Goal: Task Accomplishment & Management: Manage account settings

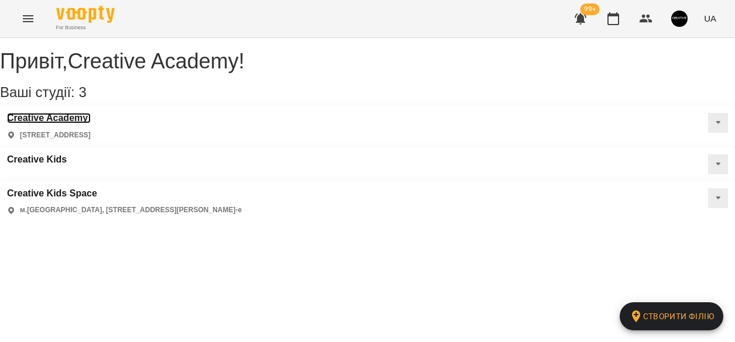
click at [53, 123] on h3 "Creative Academy" at bounding box center [49, 118] width 84 height 11
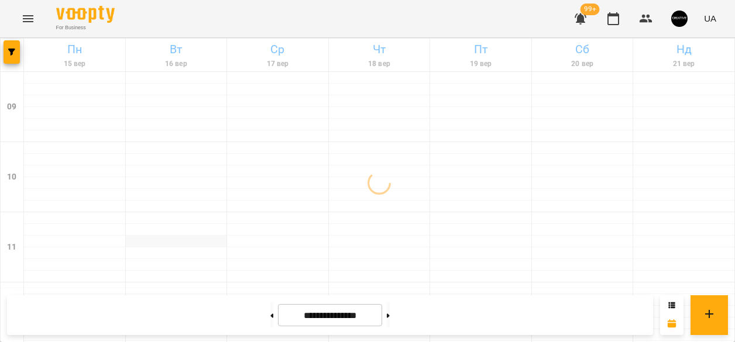
click at [162, 238] on div at bounding box center [176, 242] width 101 height 12
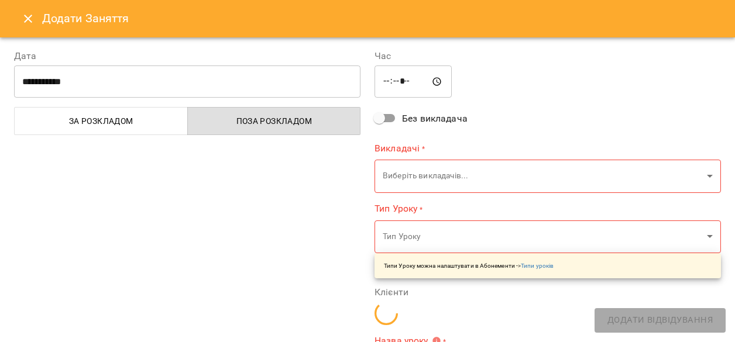
type input "**********"
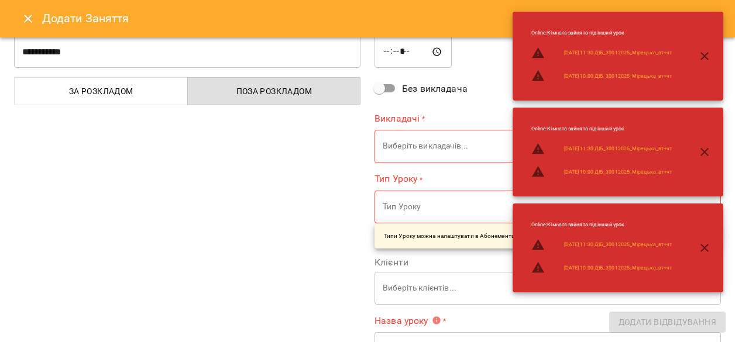
scroll to position [32, 0]
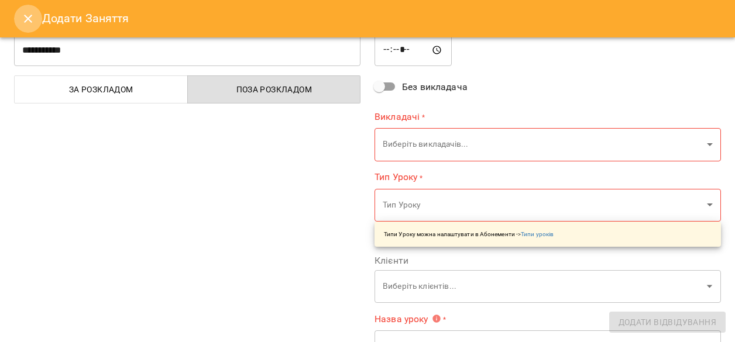
click at [23, 24] on icon "Close" at bounding box center [28, 19] width 14 height 14
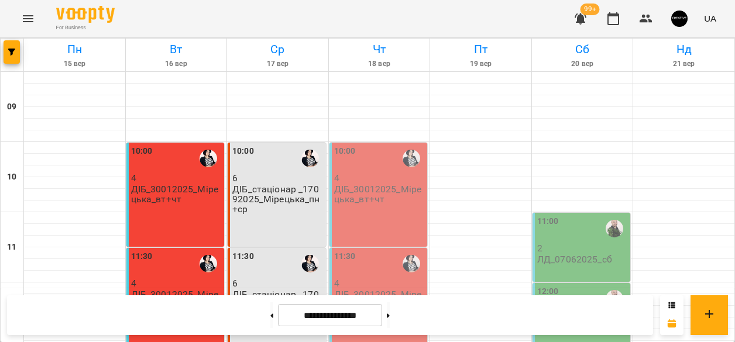
scroll to position [591, 0]
click at [390, 316] on icon at bounding box center [388, 316] width 3 height 4
type input "**********"
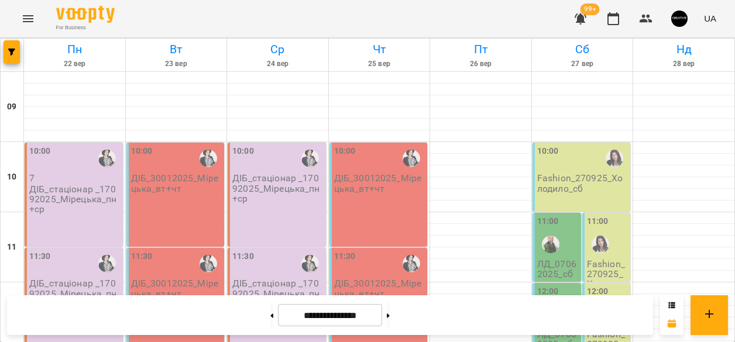
scroll to position [625, 0]
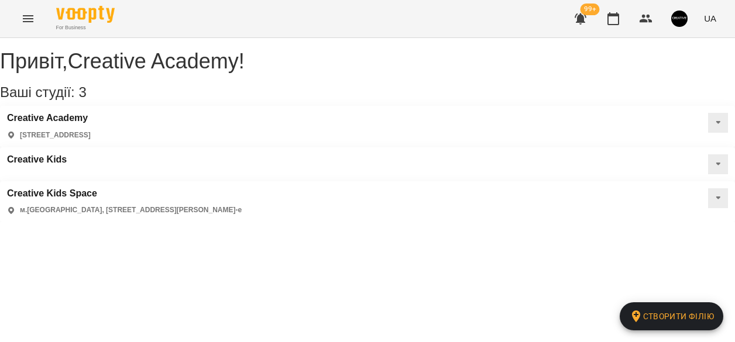
click at [83, 140] on div "Creative Academy [STREET_ADDRESS]" at bounding box center [49, 127] width 84 height 28
click at [88, 123] on h3 "Creative Academy" at bounding box center [49, 118] width 84 height 11
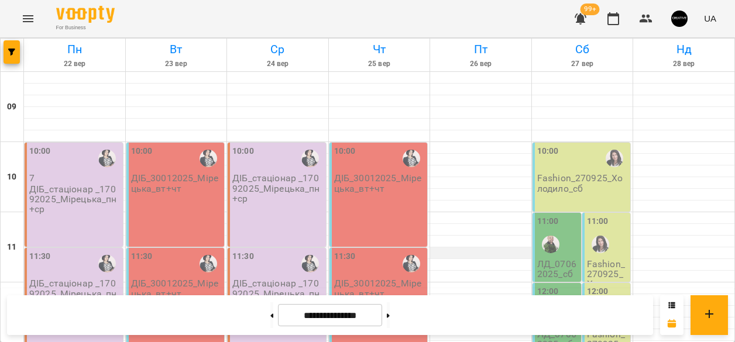
scroll to position [601, 0]
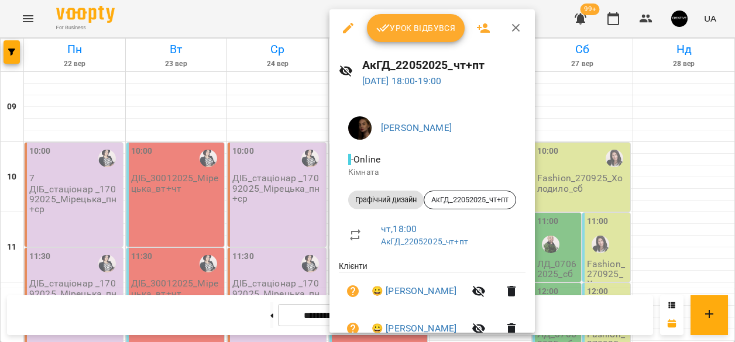
click at [349, 24] on icon "button" at bounding box center [348, 28] width 14 height 14
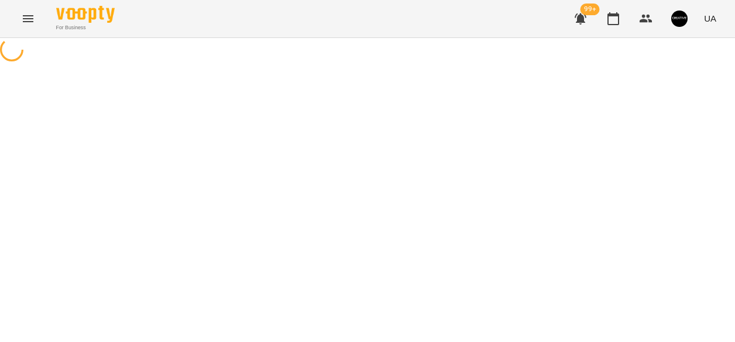
select select "**********"
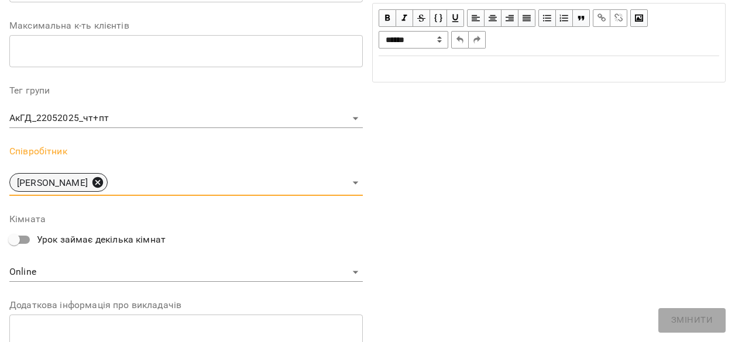
click at [103, 180] on icon at bounding box center [97, 182] width 11 height 11
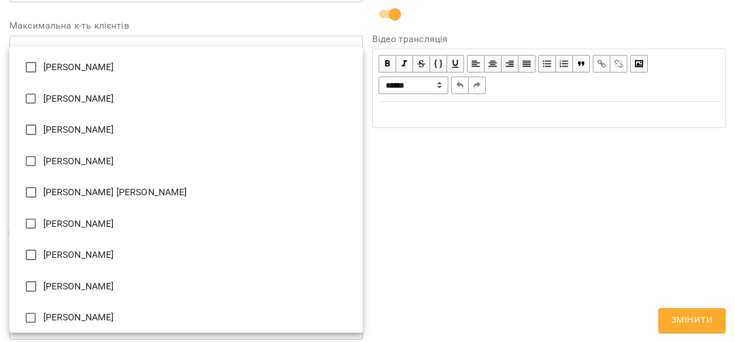
click at [124, 180] on body "For Business 99+ UA Журнал відвідувань / АкГД_22052025_чт+пт [DATE] 18:00 / Уро…" at bounding box center [367, 305] width 735 height 610
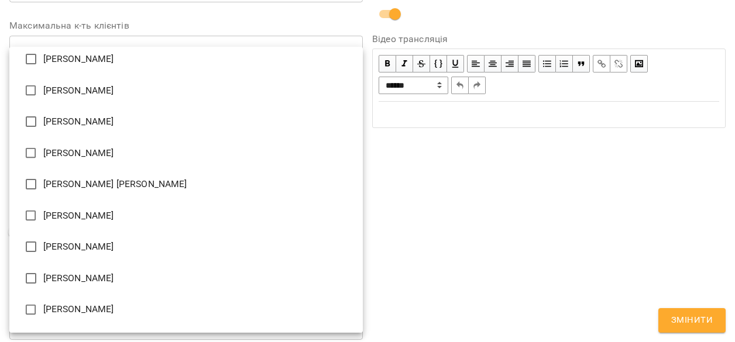
click at [94, 80] on li "[PERSON_NAME]" at bounding box center [186, 91] width 354 height 32
type input "**********"
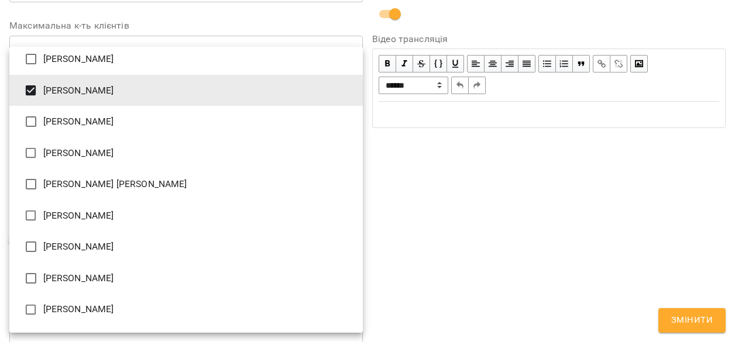
click at [709, 327] on div at bounding box center [367, 171] width 735 height 342
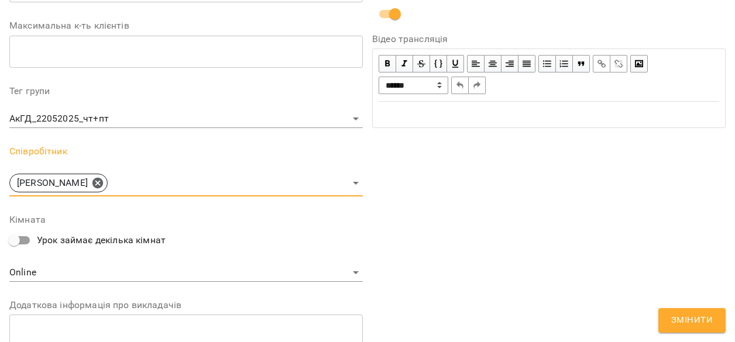
click at [691, 319] on span "Змінити" at bounding box center [692, 320] width 42 height 15
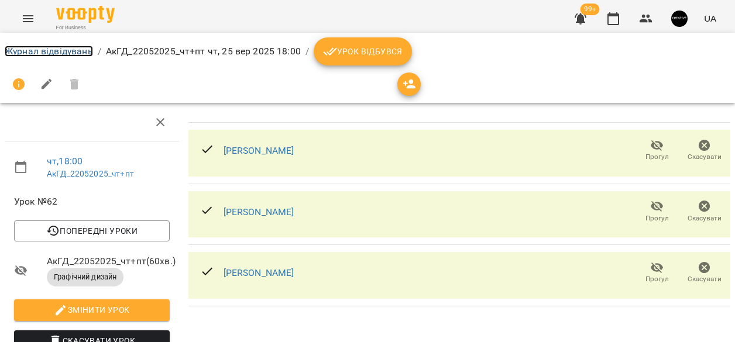
click at [54, 49] on link "Журнал відвідувань" at bounding box center [49, 51] width 88 height 11
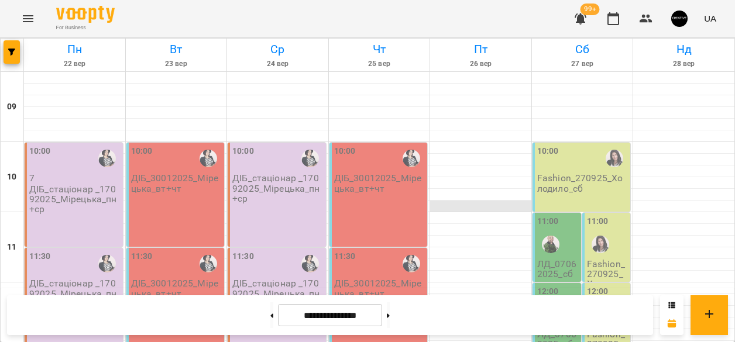
scroll to position [625, 0]
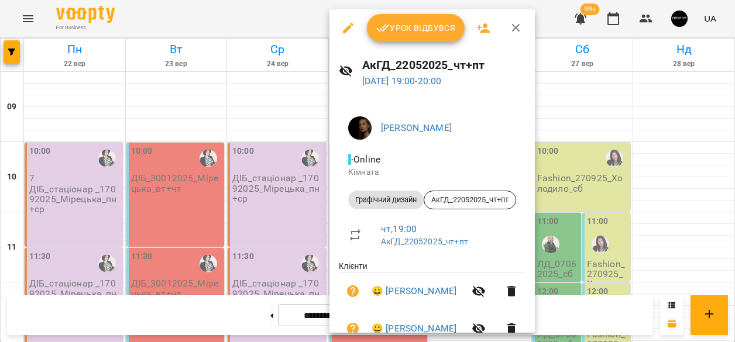
click at [344, 32] on icon "button" at bounding box center [348, 28] width 11 height 11
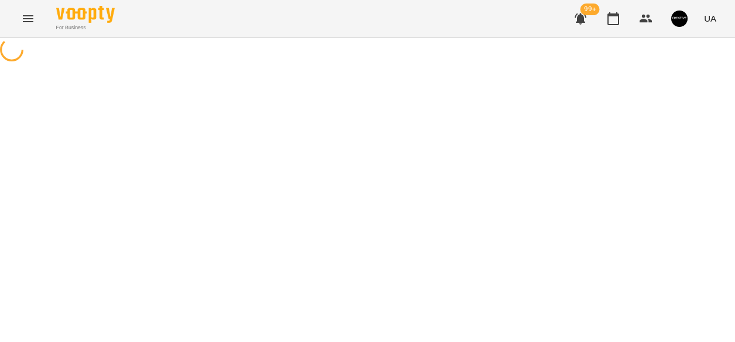
select select "**********"
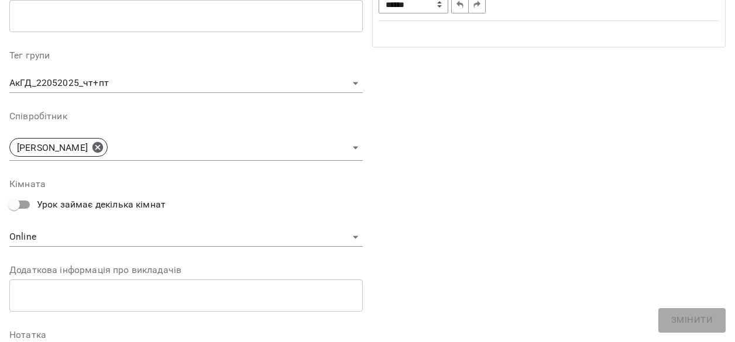
scroll to position [333, 0]
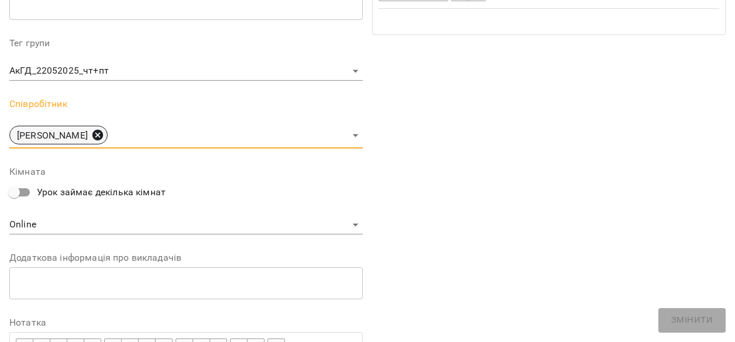
click at [103, 132] on icon at bounding box center [97, 135] width 11 height 11
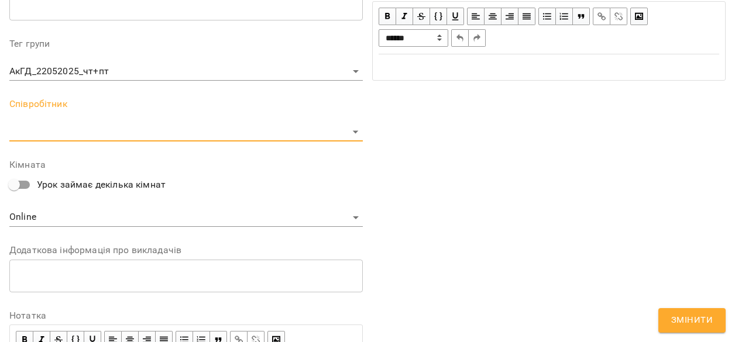
click at [116, 133] on body "For Business 99+ UA Журнал відвідувань / АкГД_22052025_чт+пт [DATE] 19:00 / Уро…" at bounding box center [367, 305] width 735 height 610
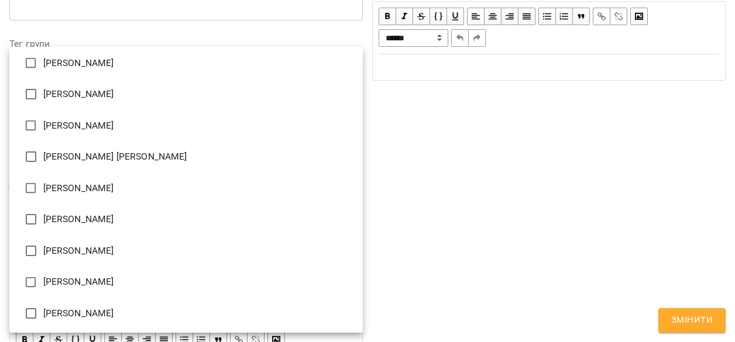
scroll to position [0, 0]
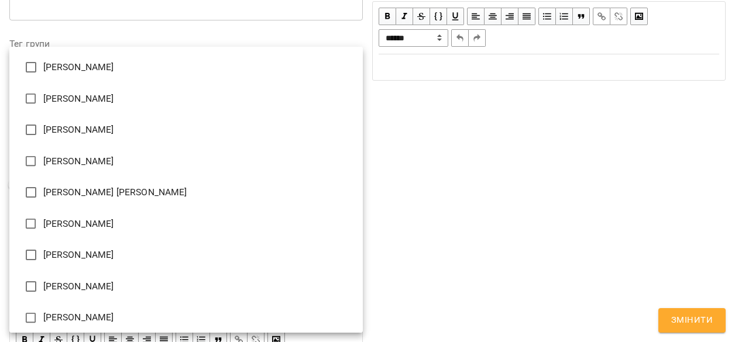
click at [96, 98] on li "[PERSON_NAME]" at bounding box center [186, 99] width 354 height 32
type input "**********"
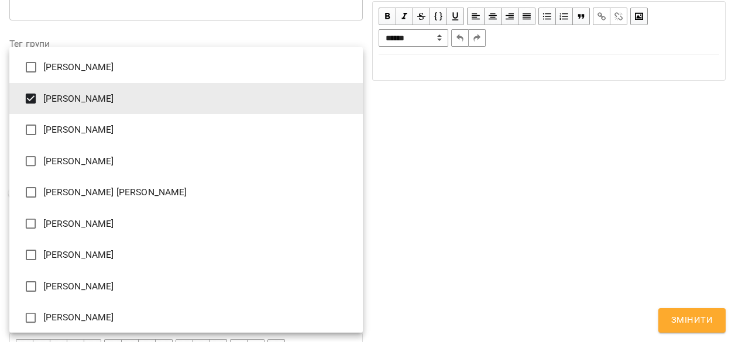
click at [704, 320] on div at bounding box center [367, 171] width 735 height 342
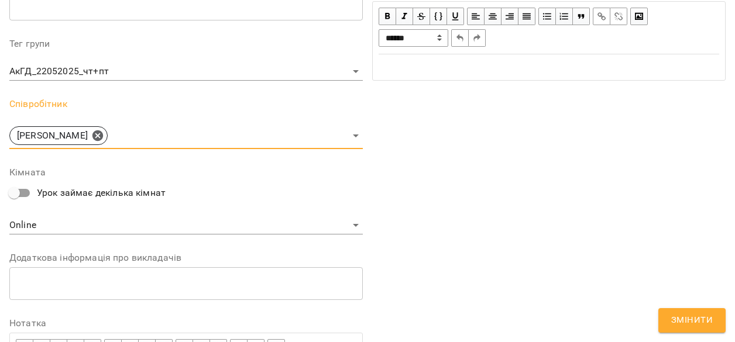
click at [691, 317] on span "Змінити" at bounding box center [692, 320] width 42 height 15
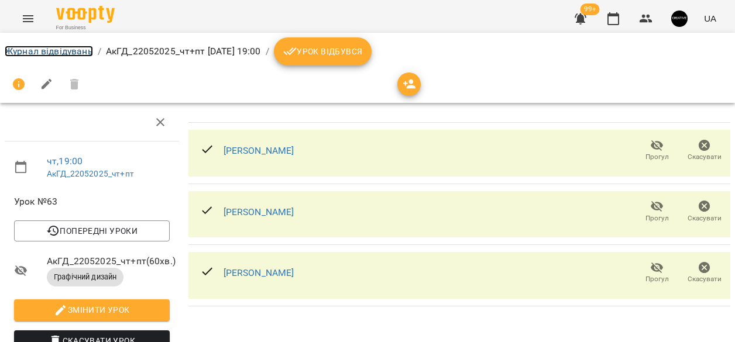
click at [64, 49] on link "Журнал відвідувань" at bounding box center [49, 51] width 88 height 11
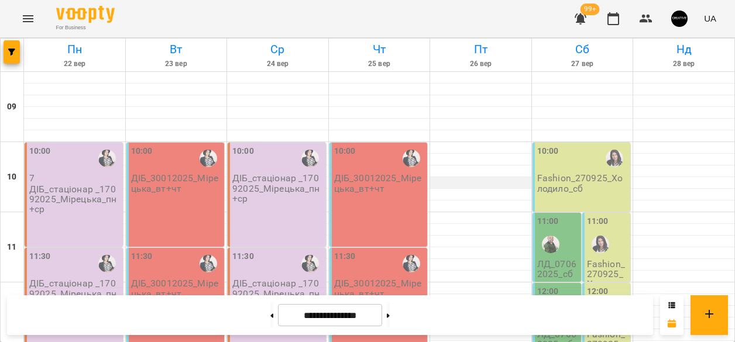
scroll to position [609, 0]
